Goal: Navigation & Orientation: Find specific page/section

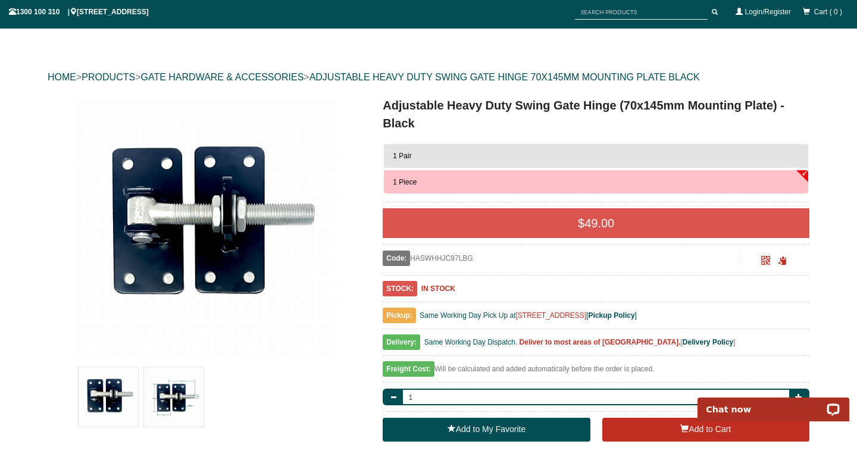
scroll to position [95, 0]
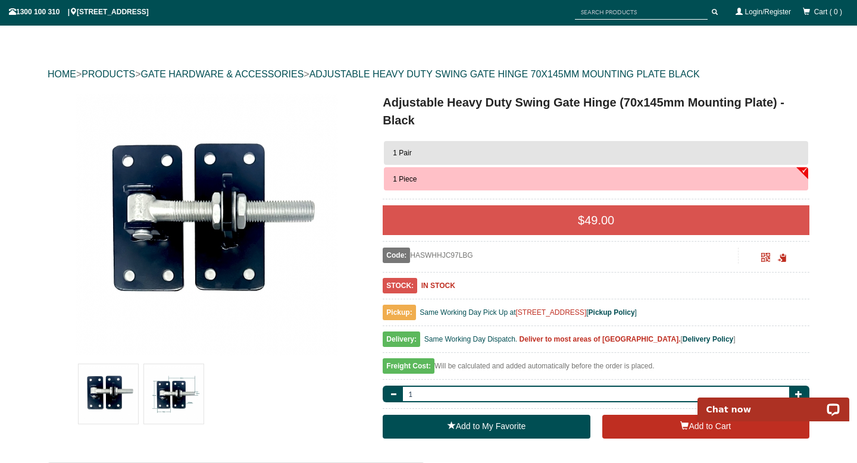
click at [186, 407] on img at bounding box center [174, 394] width 60 height 60
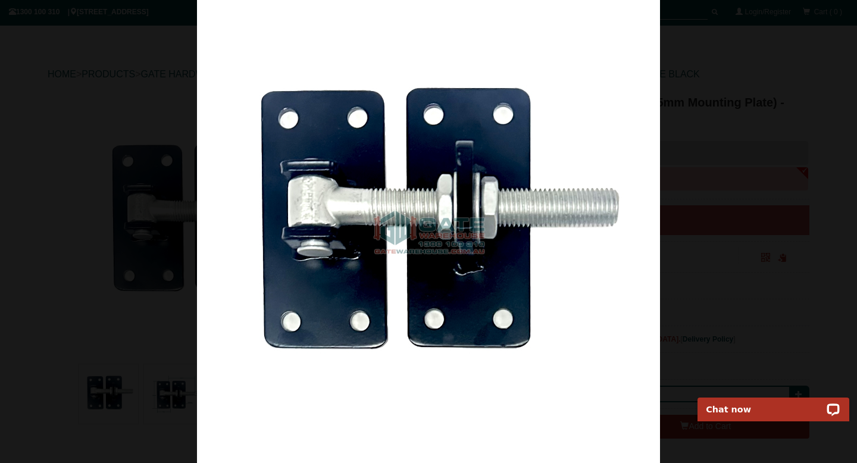
click at [499, 71] on img at bounding box center [428, 231] width 463 height 463
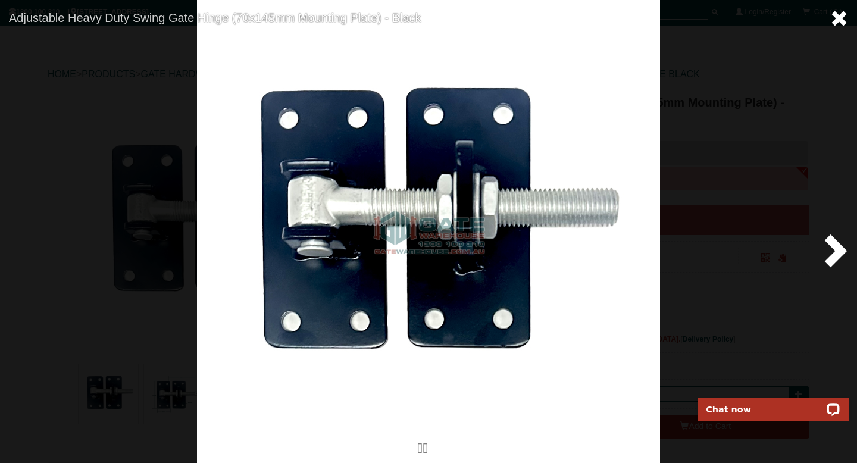
click at [841, 22] on span at bounding box center [839, 19] width 18 height 18
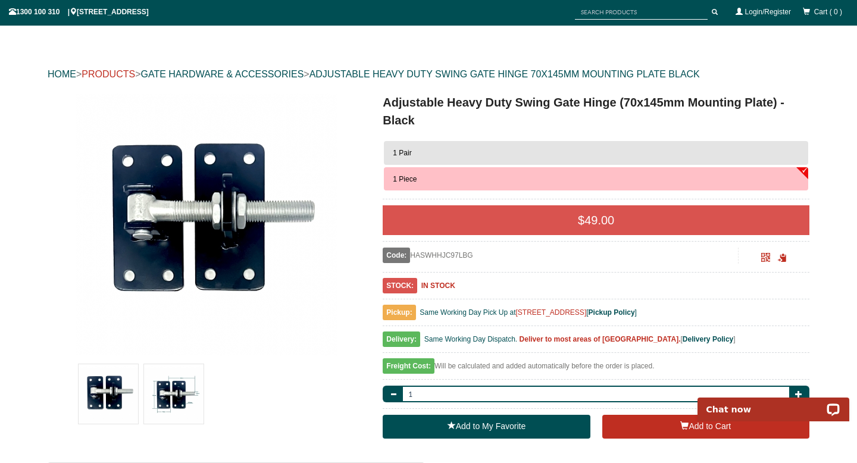
click at [109, 73] on link "PRODUCTS" at bounding box center [109, 74] width 54 height 10
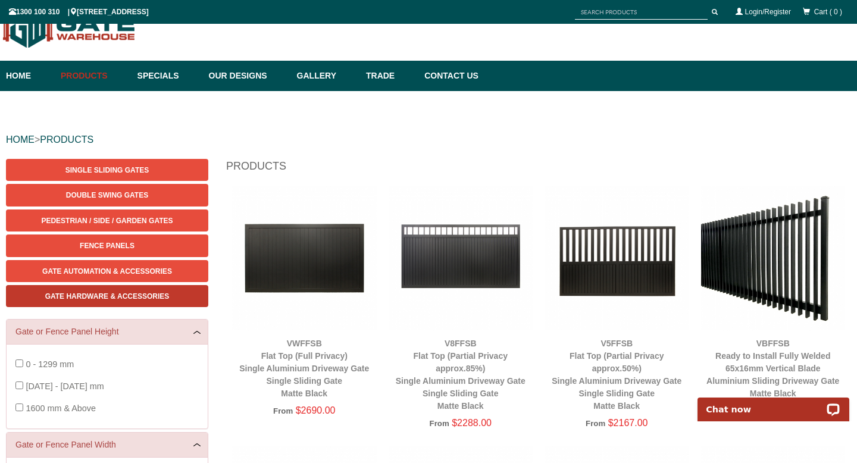
click at [151, 295] on span "Gate Hardware & Accessories" at bounding box center [107, 296] width 124 height 8
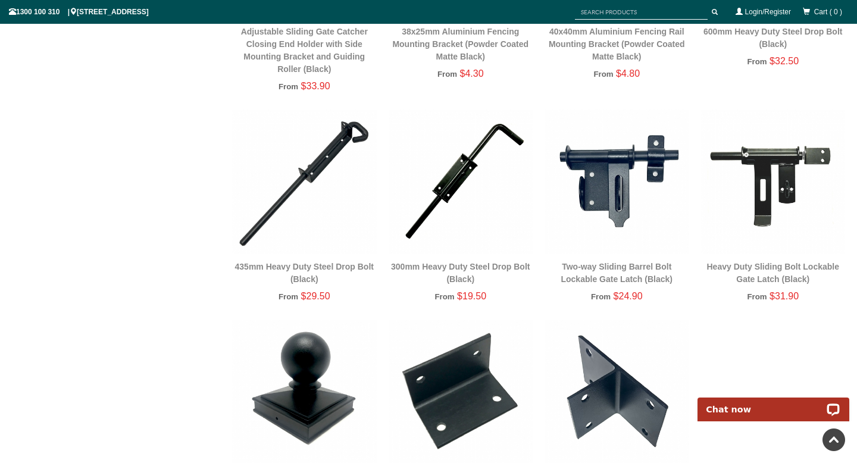
scroll to position [2110, 0]
